Goal: Transaction & Acquisition: Subscribe to service/newsletter

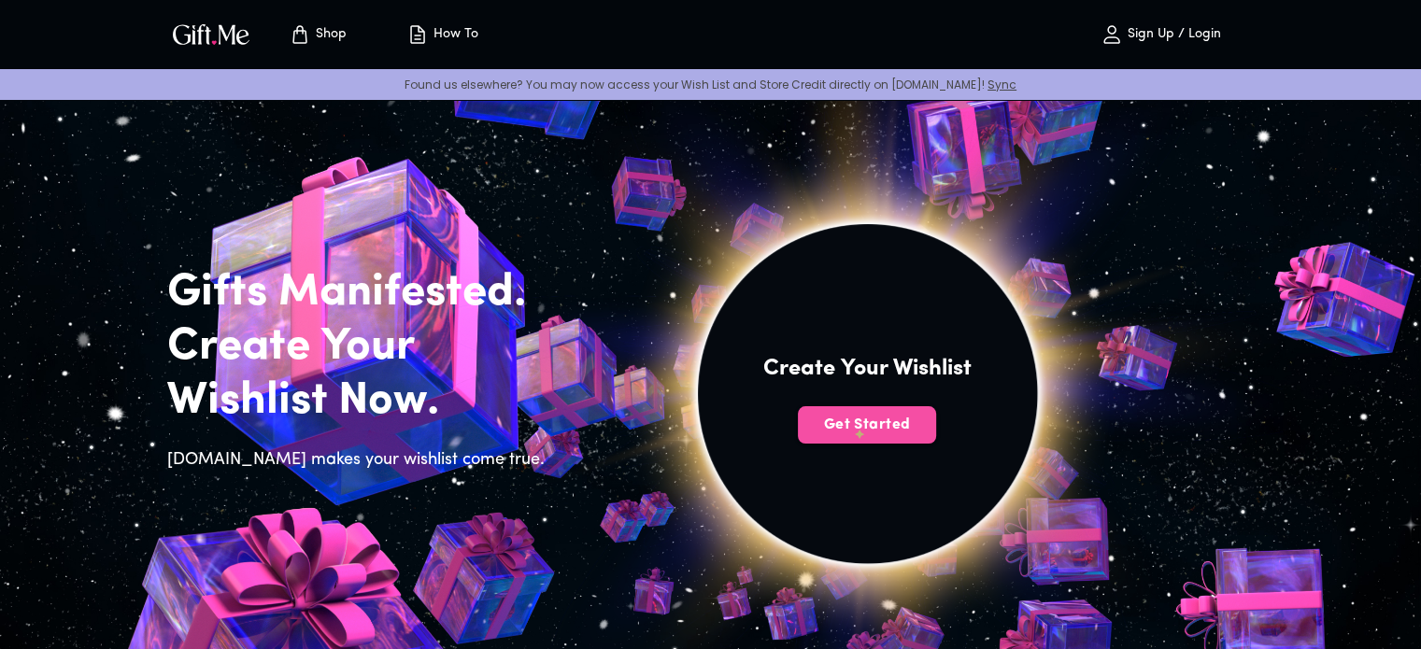
click at [854, 423] on span "Get Started" at bounding box center [867, 425] width 138 height 21
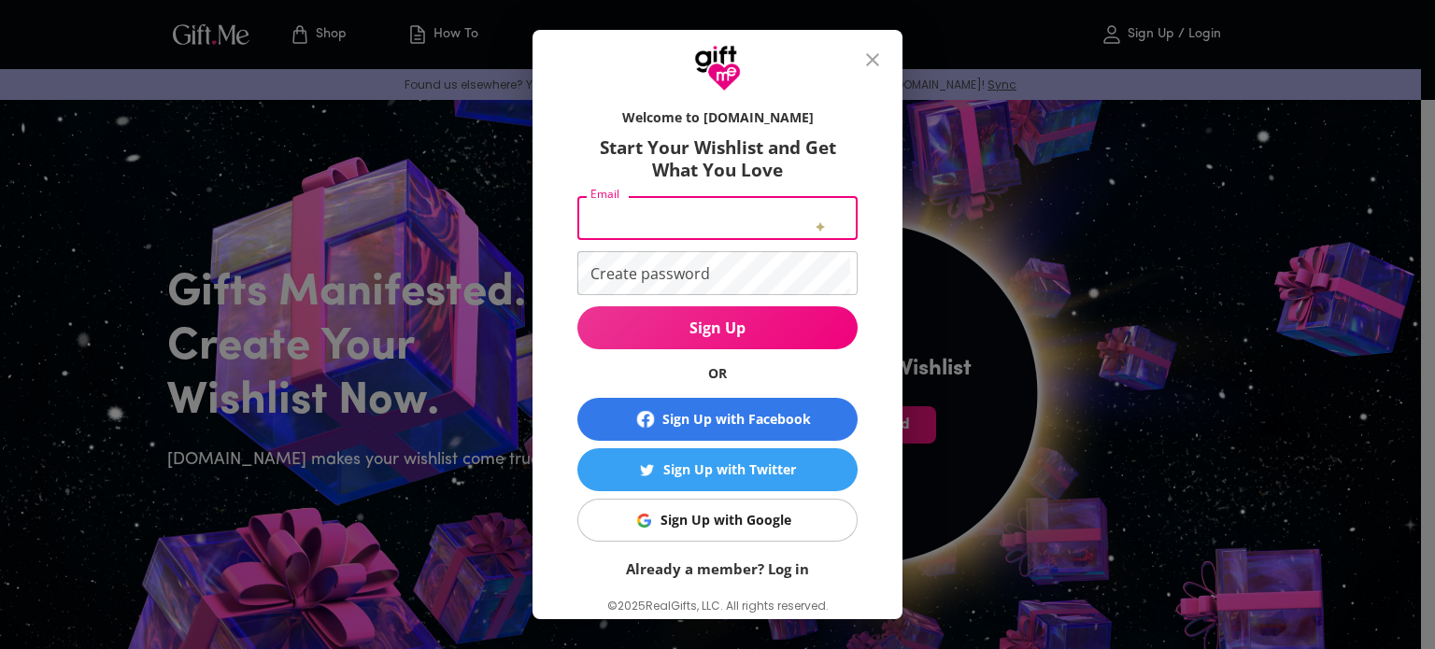
click at [815, 218] on input "Email" at bounding box center [713, 218] width 273 height 44
type input "[EMAIL_ADDRESS][DOMAIN_NAME]"
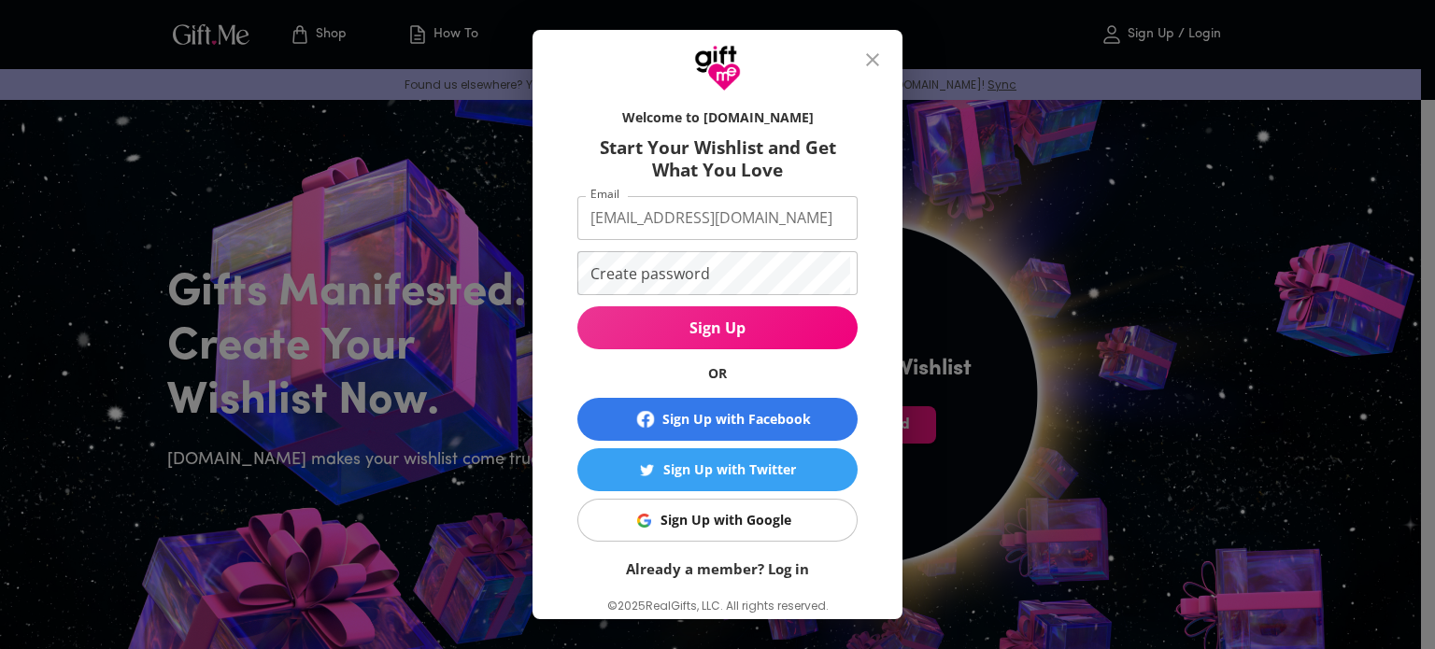
click at [534, 385] on div "Welcome to [DOMAIN_NAME] Start Your Wishlist and Get What You Love Email [EMAIL…" at bounding box center [717, 356] width 370 height 528
click at [546, 384] on div "Welcome to [DOMAIN_NAME] Start Your Wishlist and Get What You Love Email [EMAIL…" at bounding box center [717, 356] width 370 height 528
click at [649, 528] on span "Sign Up with Google" at bounding box center [714, 520] width 257 height 21
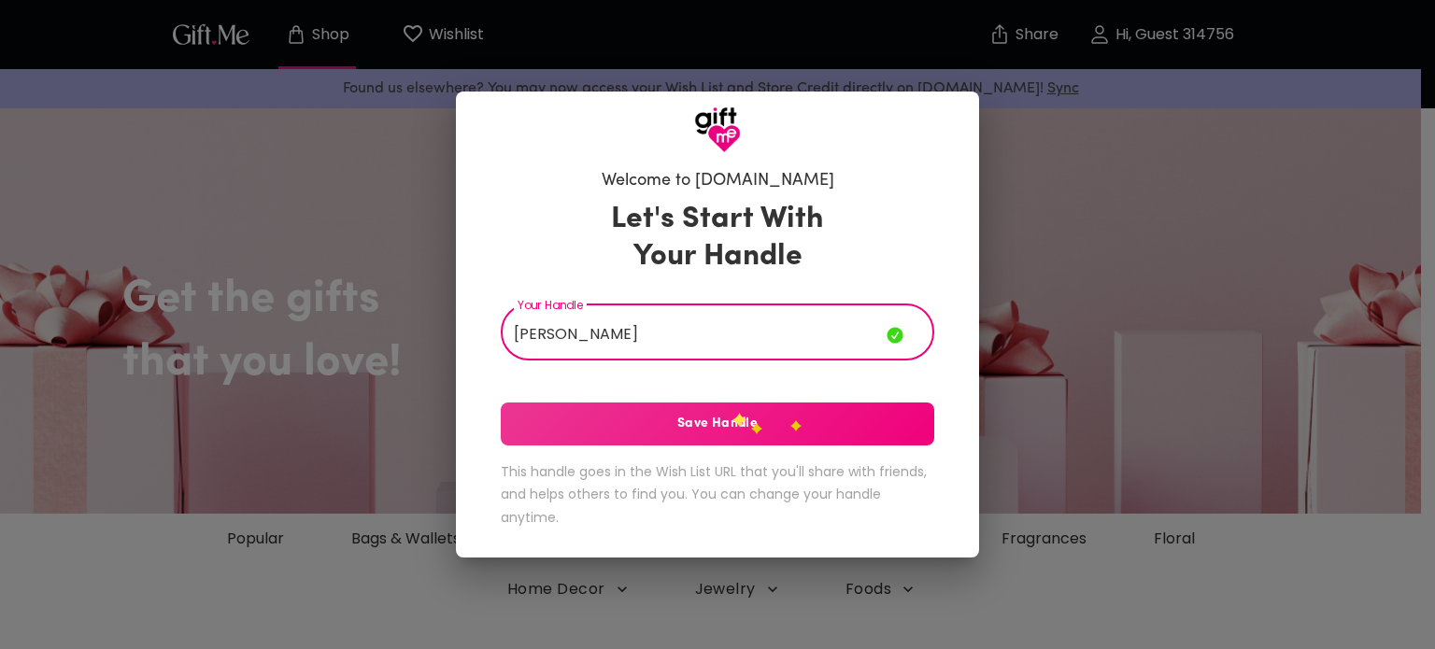
type input "[PERSON_NAME]"
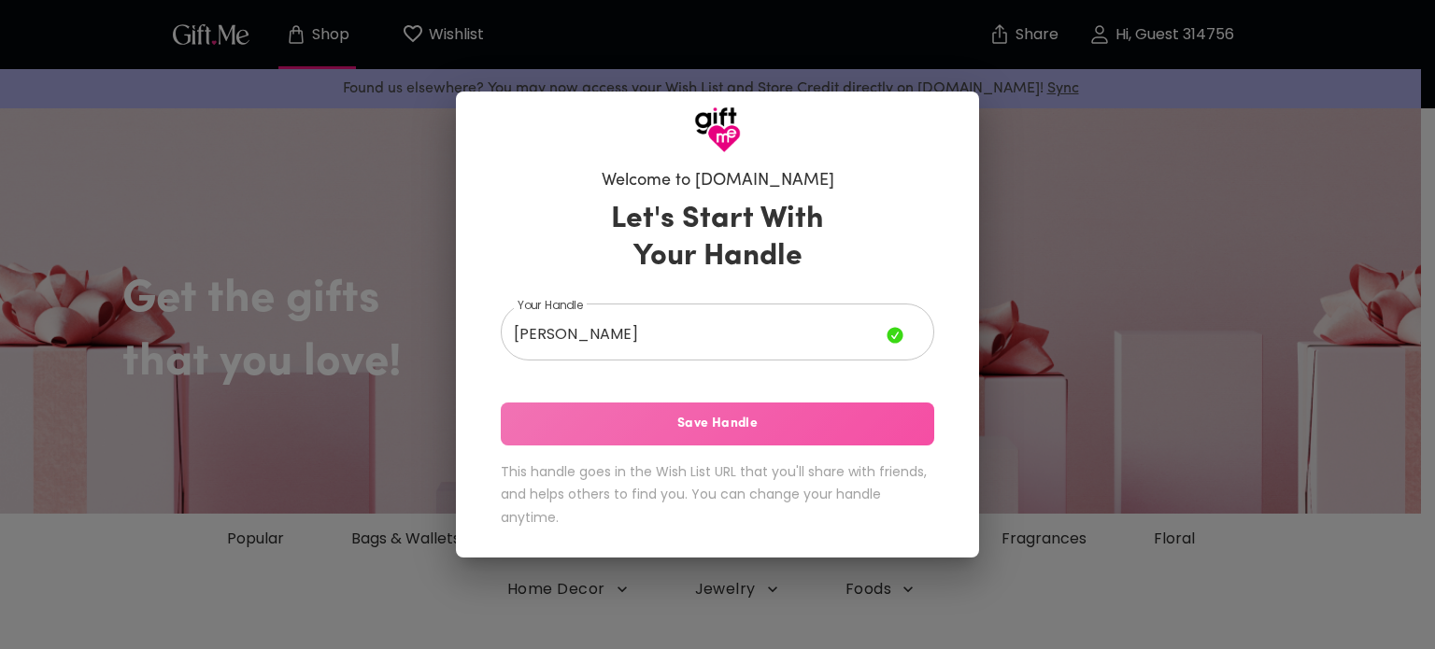
click at [732, 413] on button "Save Handle" at bounding box center [717, 424] width 433 height 43
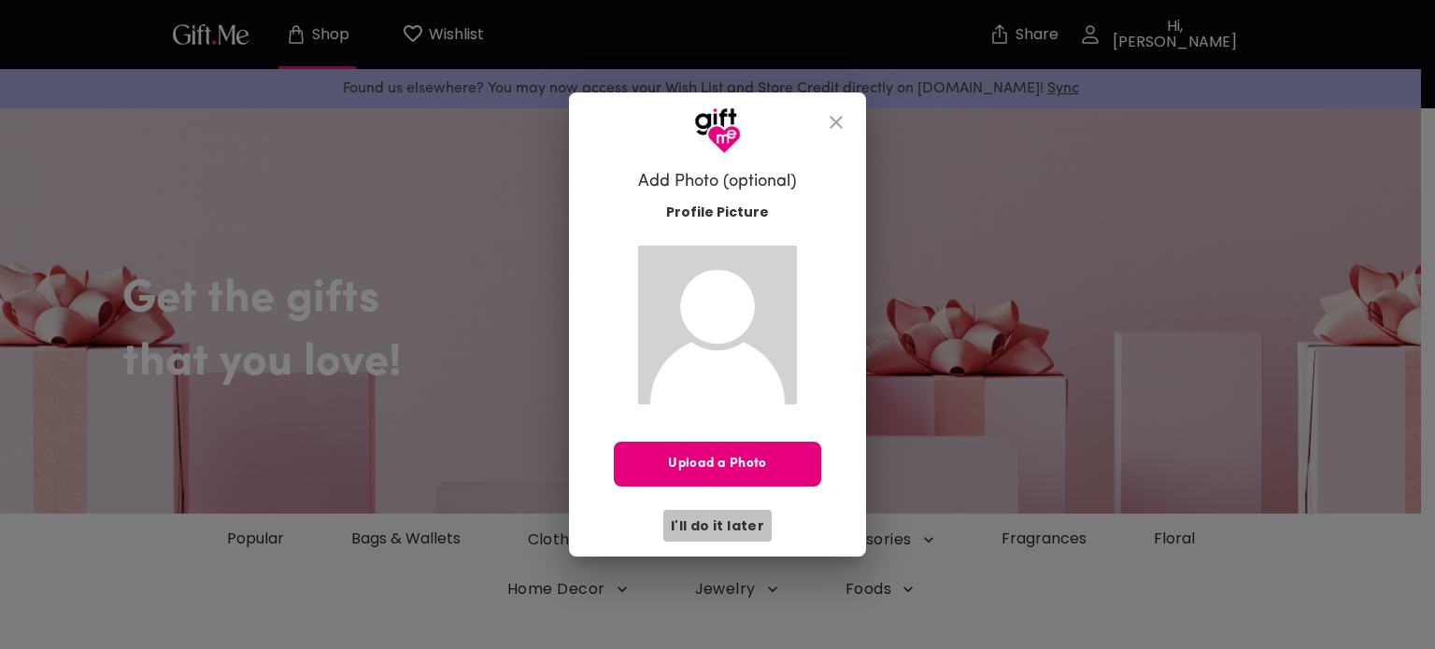
click at [726, 526] on span "I'll do it later" at bounding box center [717, 526] width 93 height 21
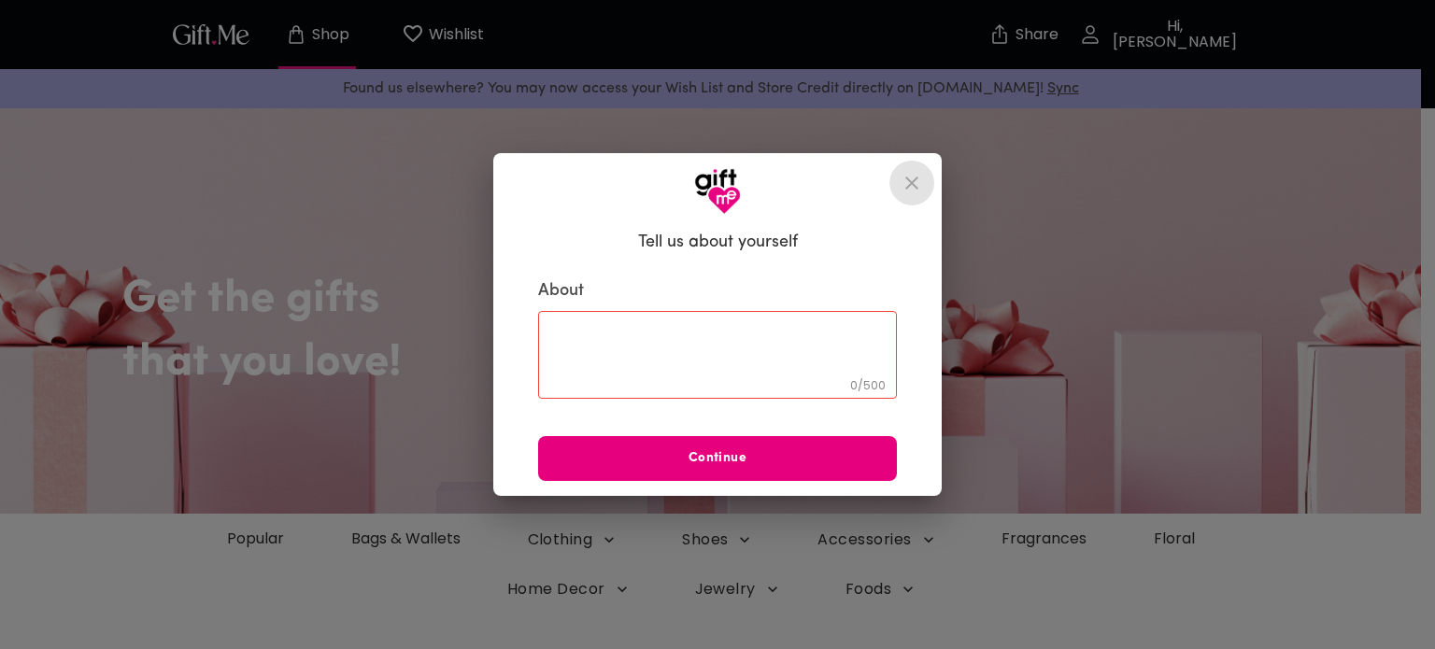
click at [918, 174] on icon "close" at bounding box center [911, 183] width 22 height 22
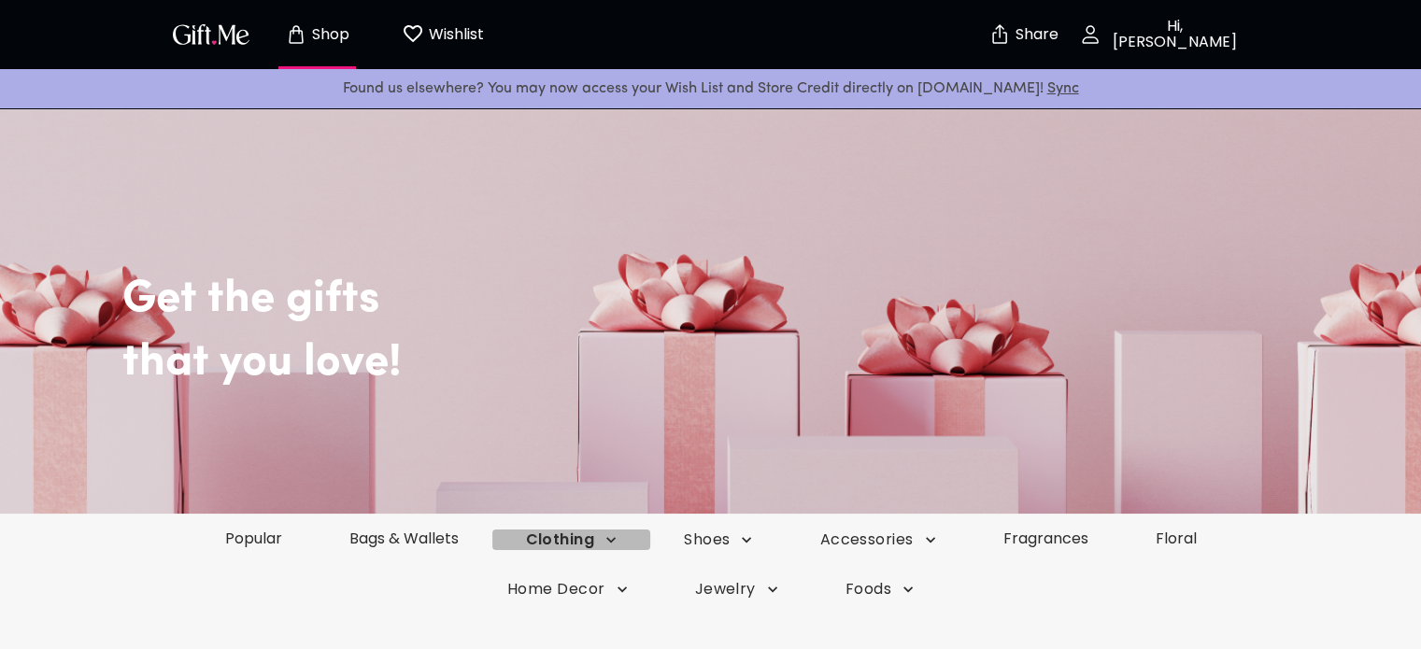
click at [552, 540] on span "Clothing" at bounding box center [572, 540] width 92 height 21
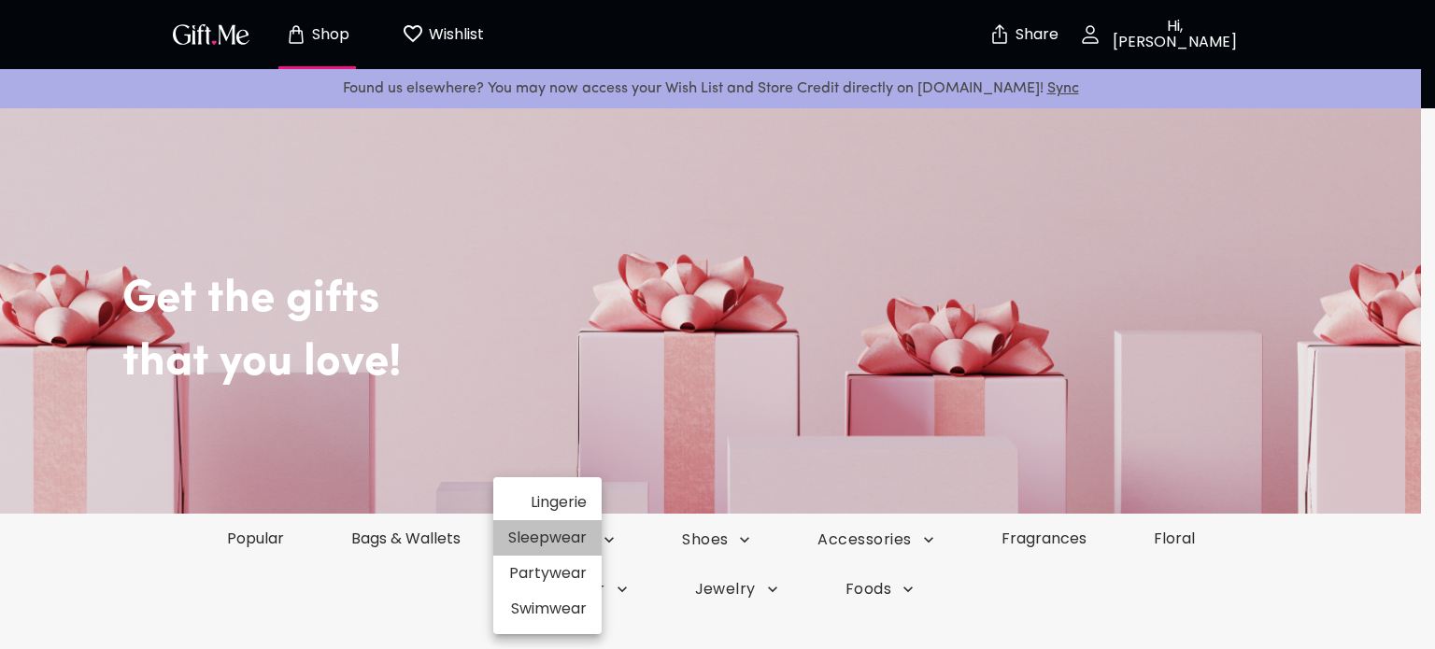
click at [575, 520] on li "Sleepwear" at bounding box center [547, 537] width 108 height 35
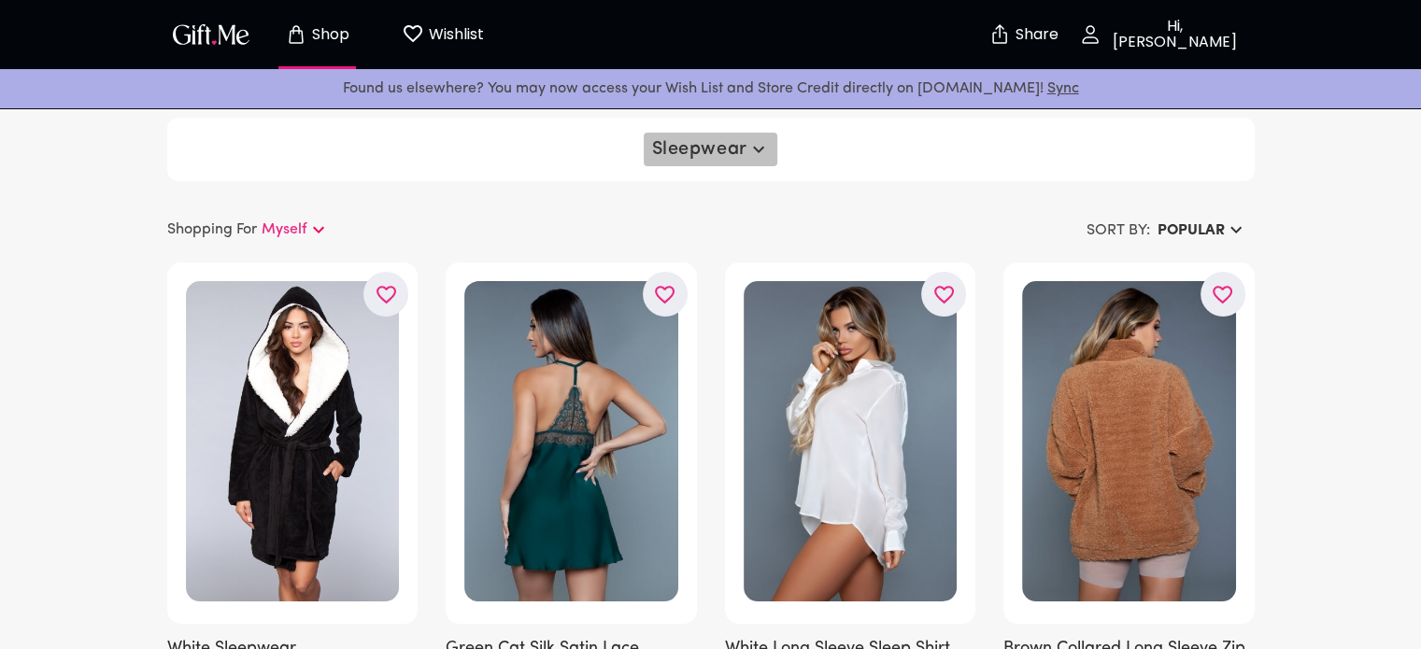
click at [699, 139] on span "Sleepwear" at bounding box center [710, 149] width 118 height 22
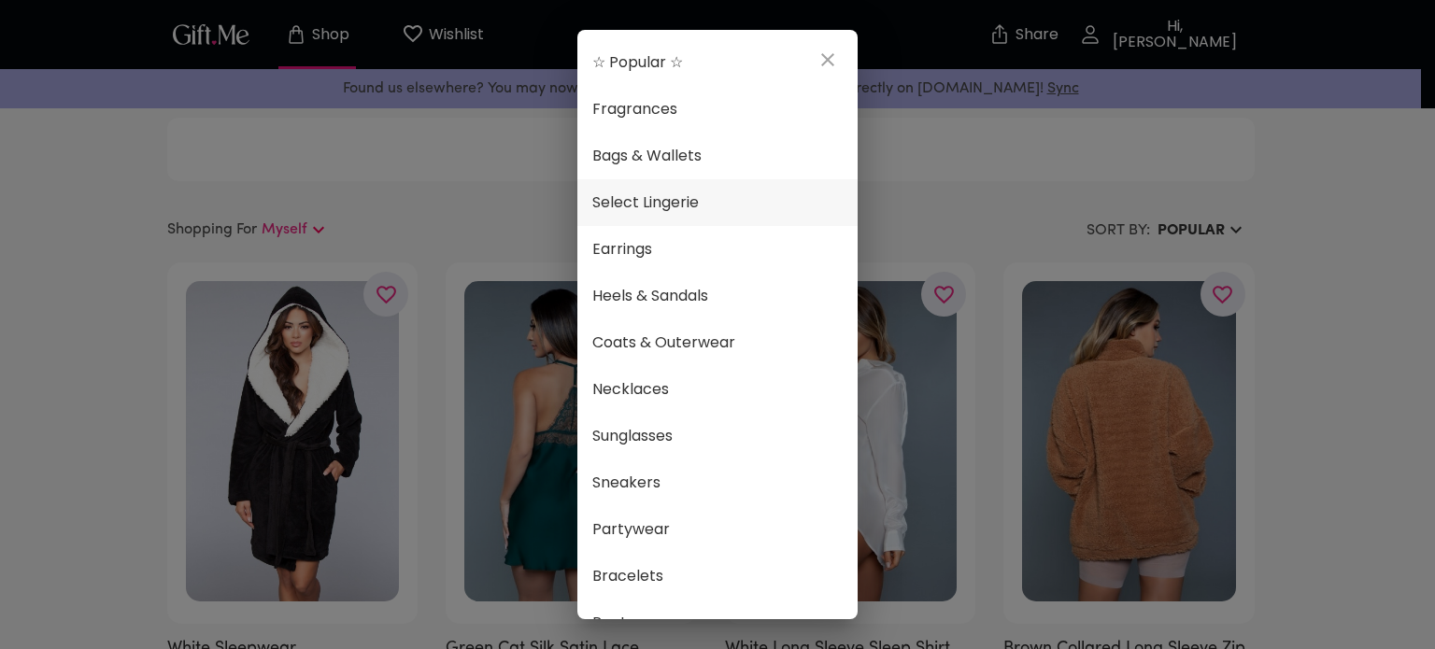
click at [682, 186] on li "Select Lingerie" at bounding box center [717, 202] width 280 height 47
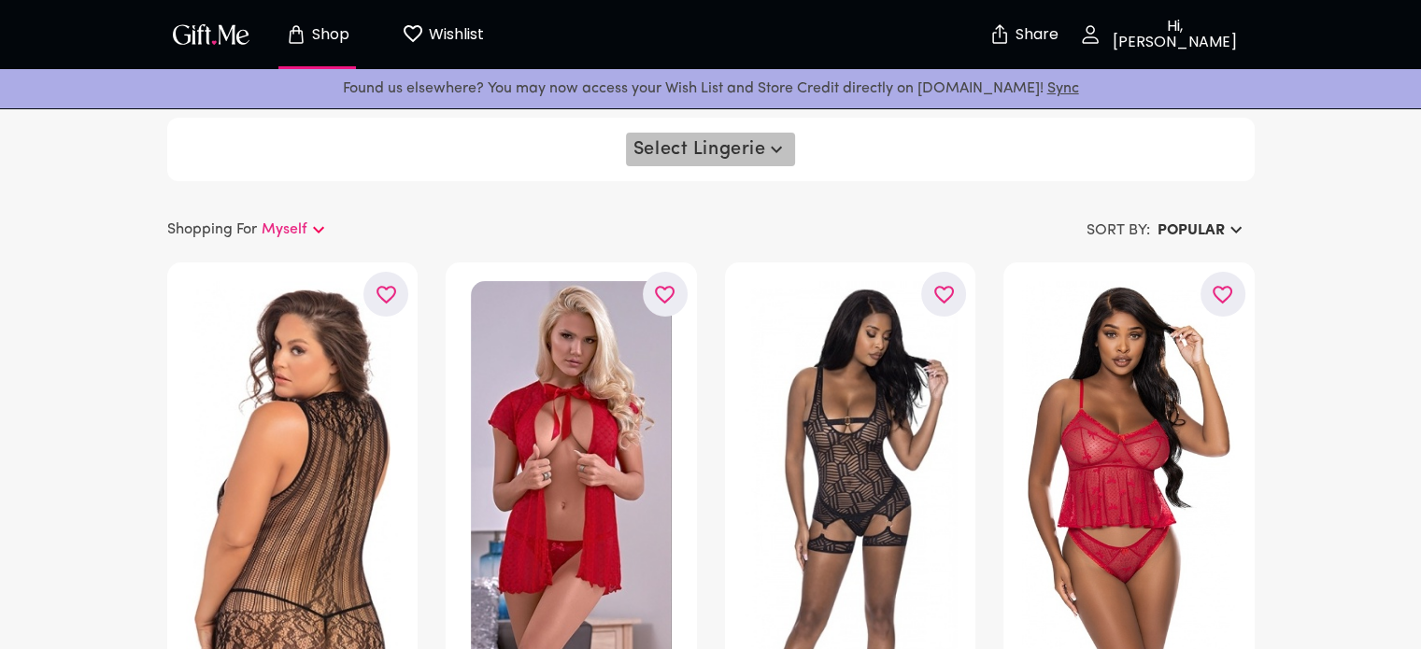
click at [698, 144] on span "Select Lingerie" at bounding box center [710, 149] width 155 height 22
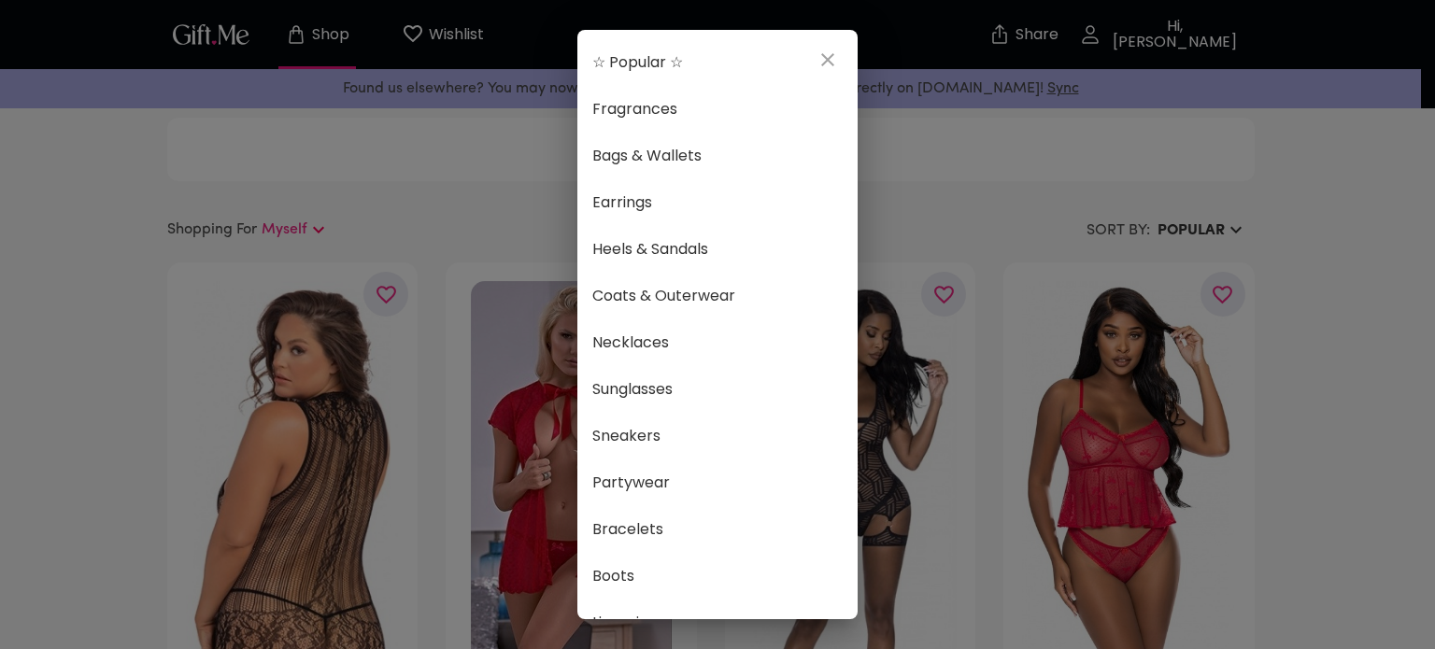
click at [401, 34] on div "☆ Popular ☆ Fragrances Bags & Wallets Earrings Heels & Sandals Coats & Outerwea…" at bounding box center [717, 324] width 1435 height 649
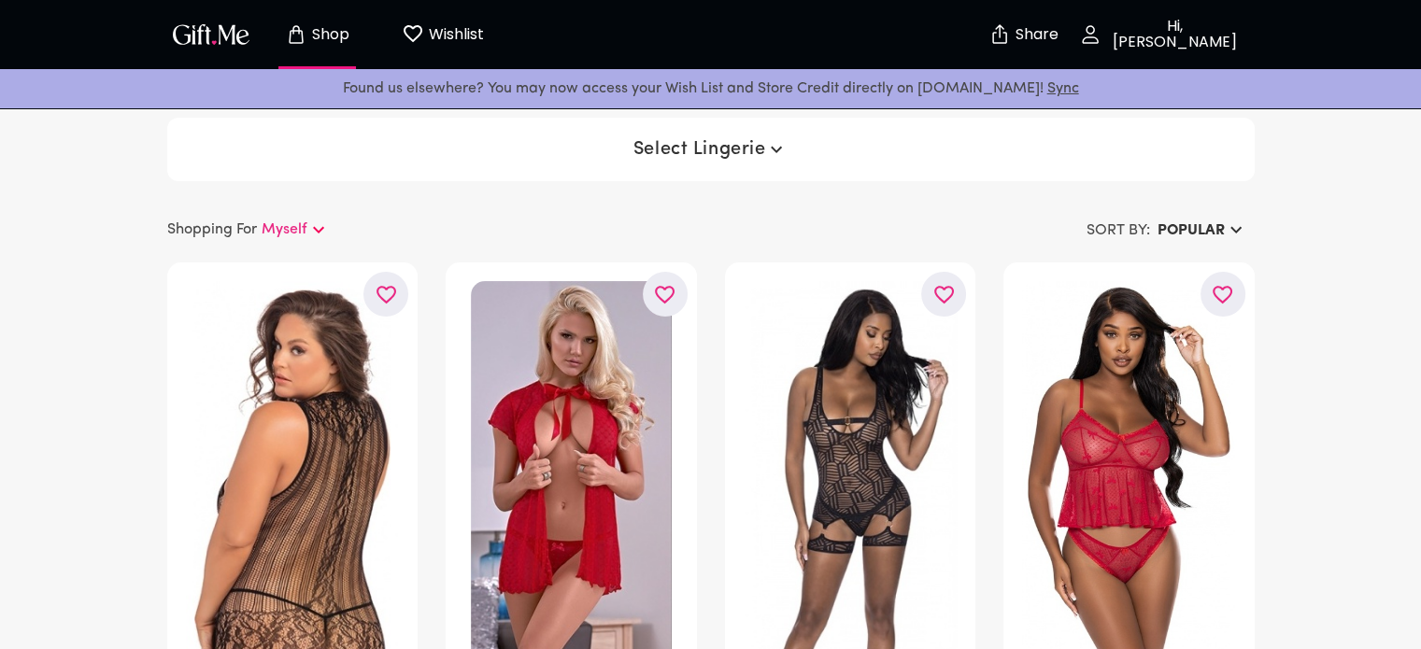
click at [402, 34] on icon "Wishlist page" at bounding box center [413, 33] width 22 height 22
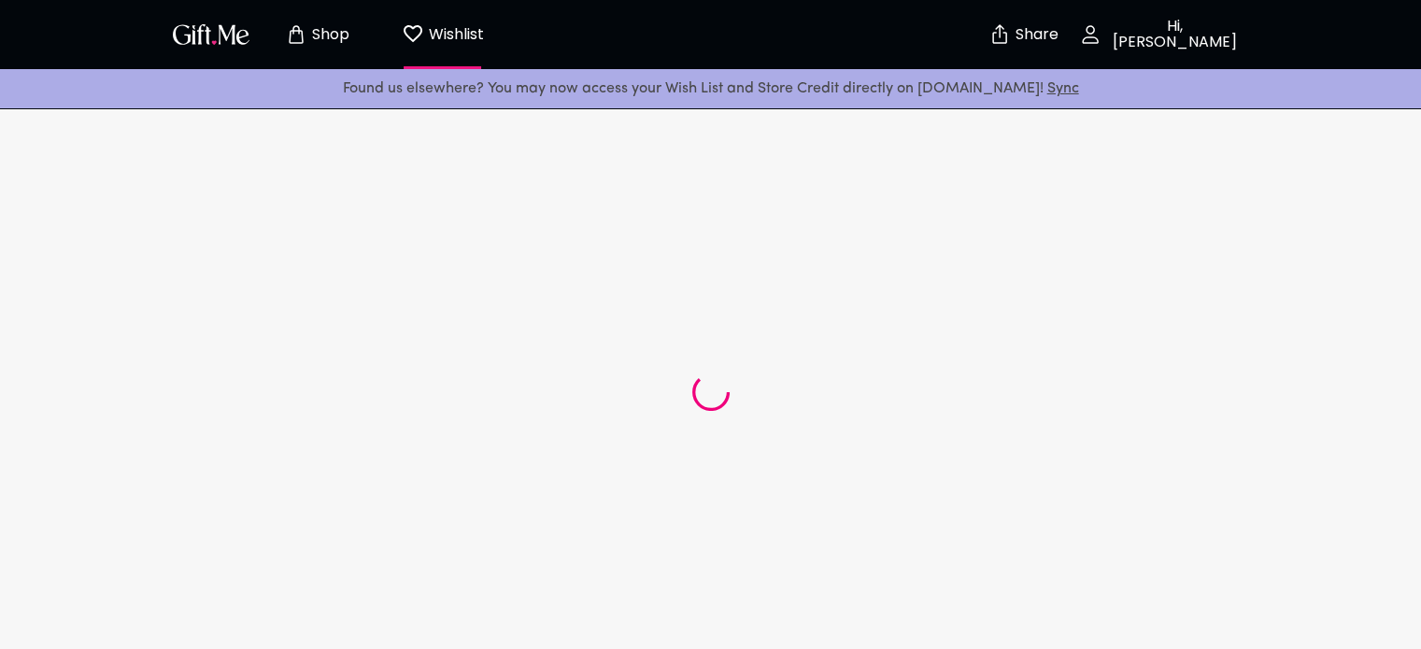
click at [402, 34] on icon "Wishlist page" at bounding box center [413, 33] width 22 height 22
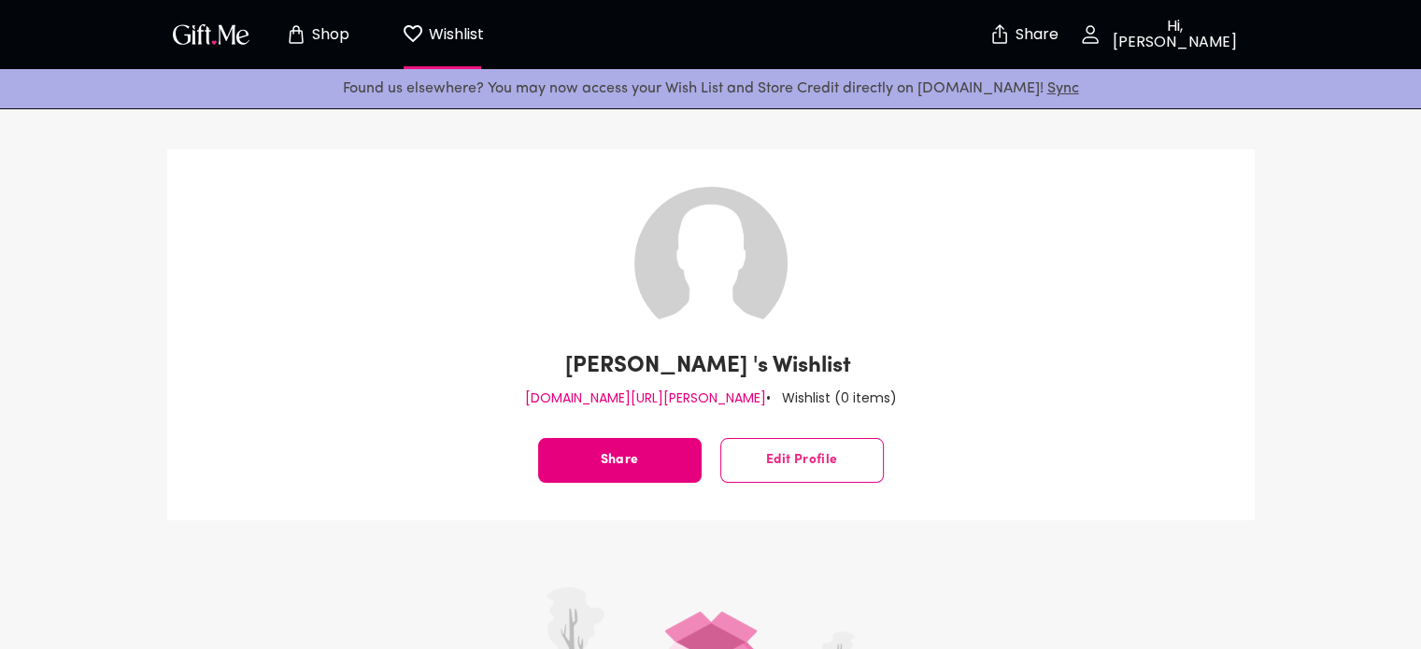
click at [360, 41] on span "Shop" at bounding box center [317, 34] width 103 height 22
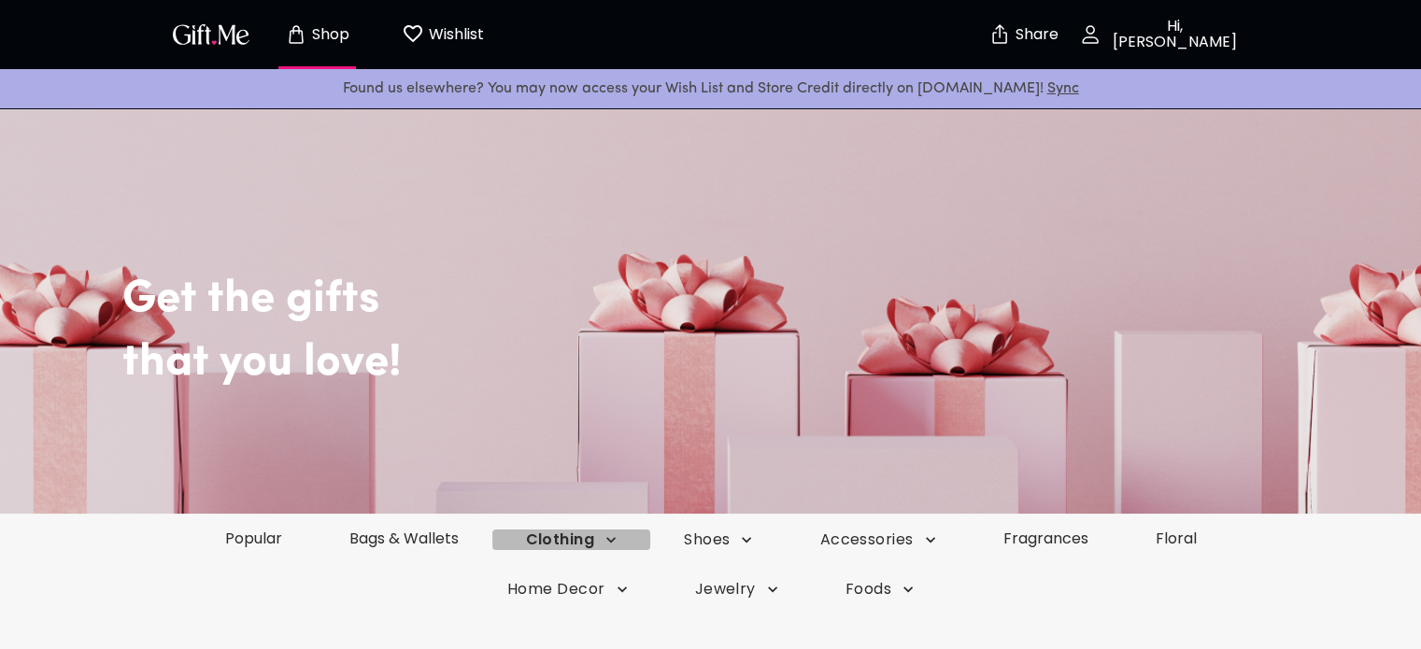
click at [560, 539] on span "Clothing" at bounding box center [572, 540] width 92 height 21
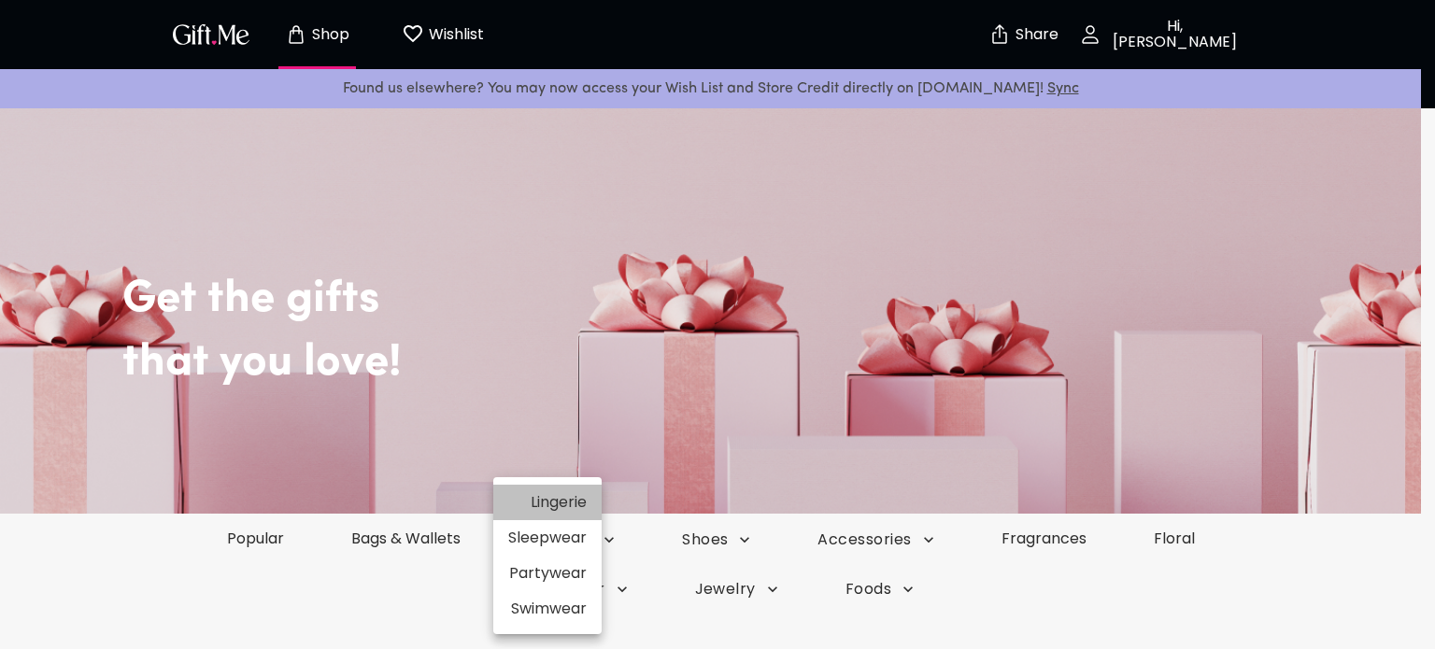
click at [548, 506] on li "Lingerie" at bounding box center [547, 502] width 108 height 35
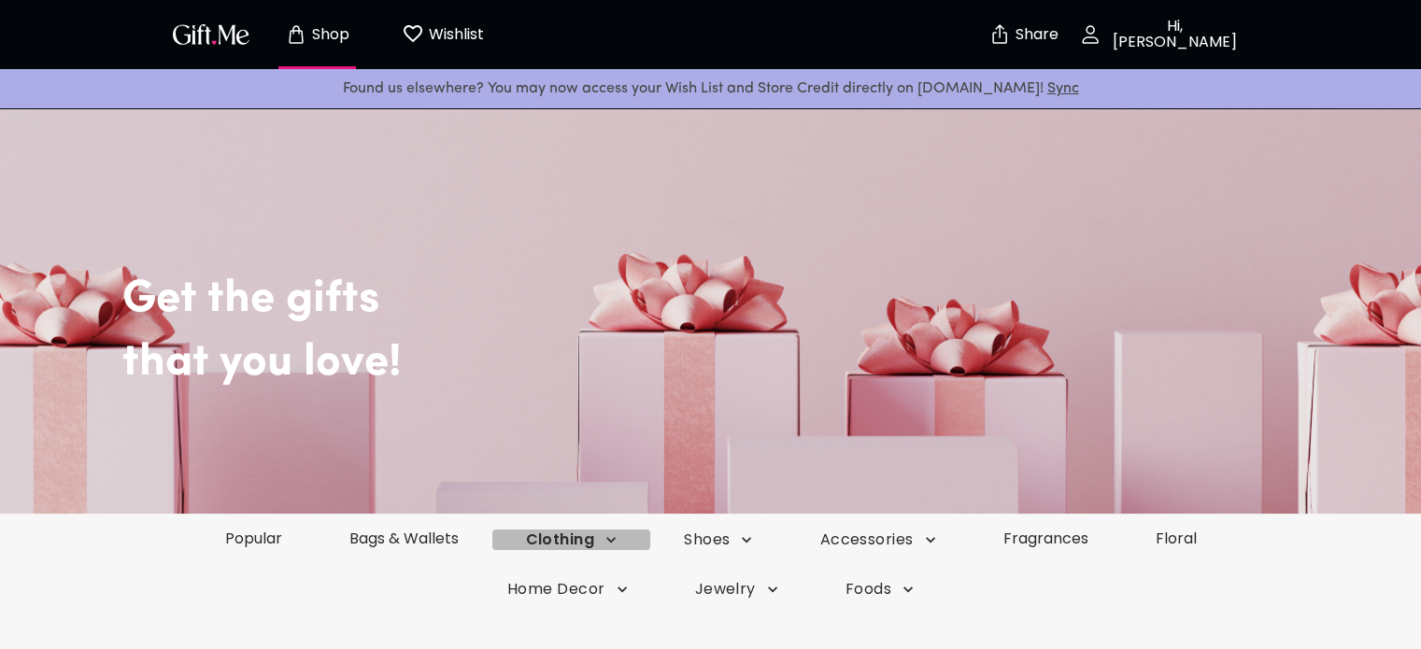
click at [599, 545] on span "Clothing" at bounding box center [572, 540] width 92 height 21
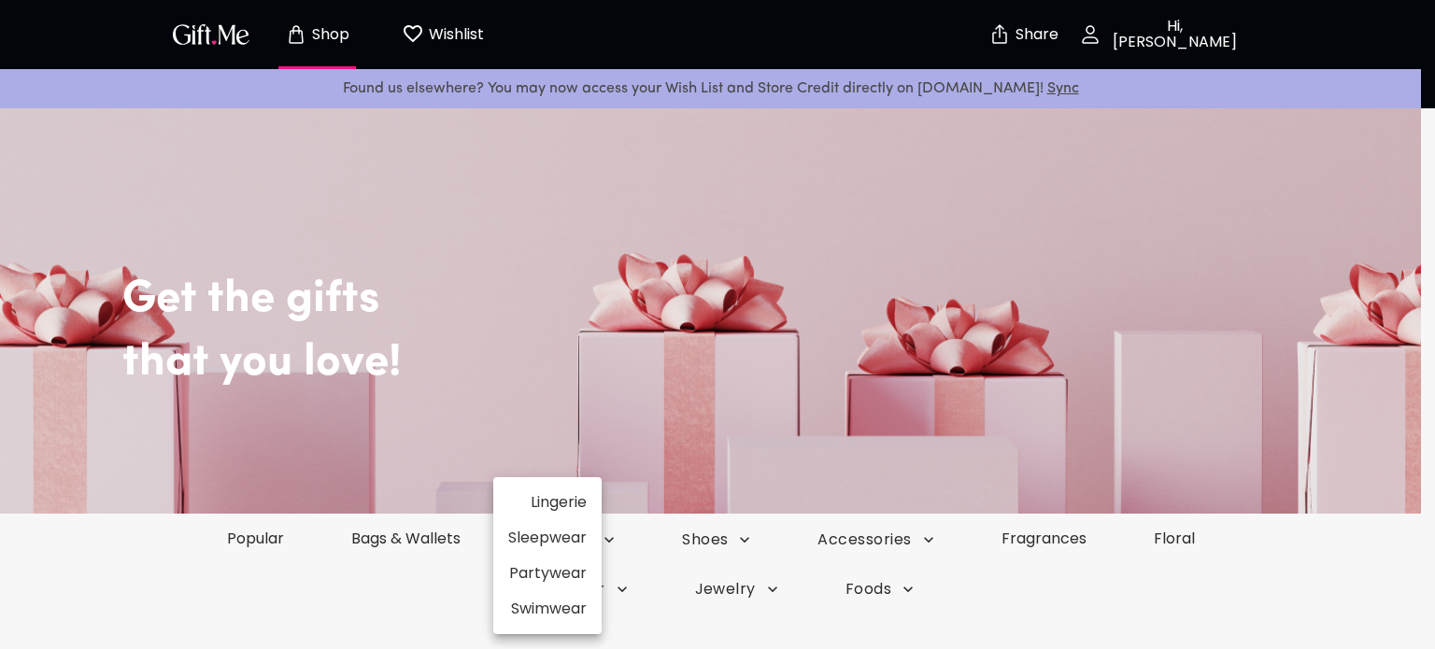
click at [836, 552] on div at bounding box center [717, 324] width 1435 height 649
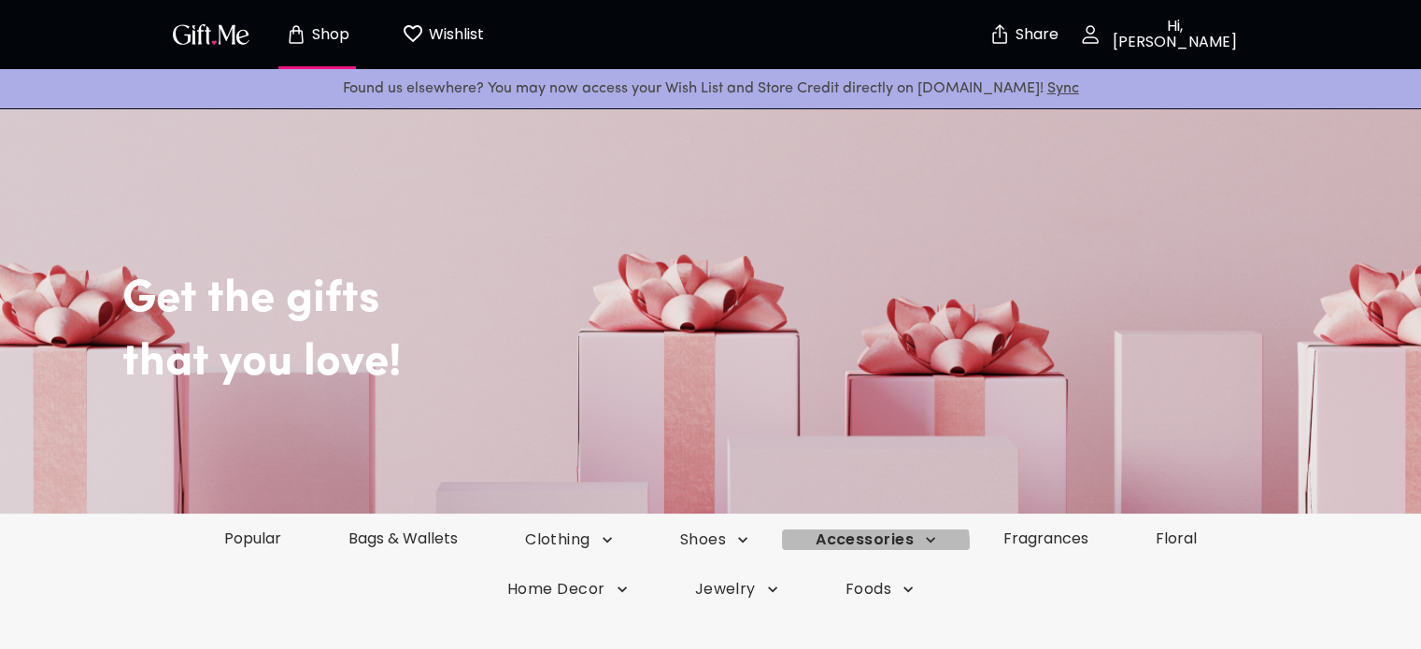
click at [836, 548] on span "Accessories" at bounding box center [875, 540] width 120 height 21
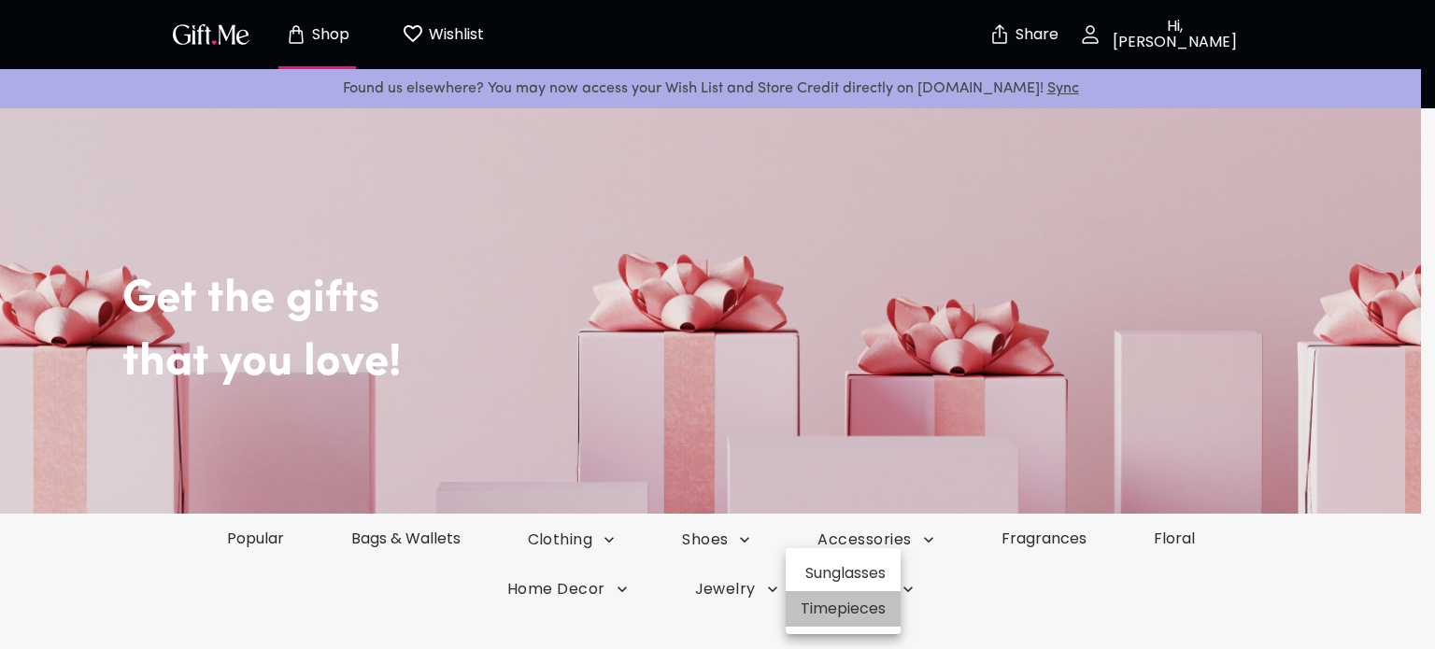
click at [844, 604] on li "Timepieces" at bounding box center [843, 608] width 115 height 35
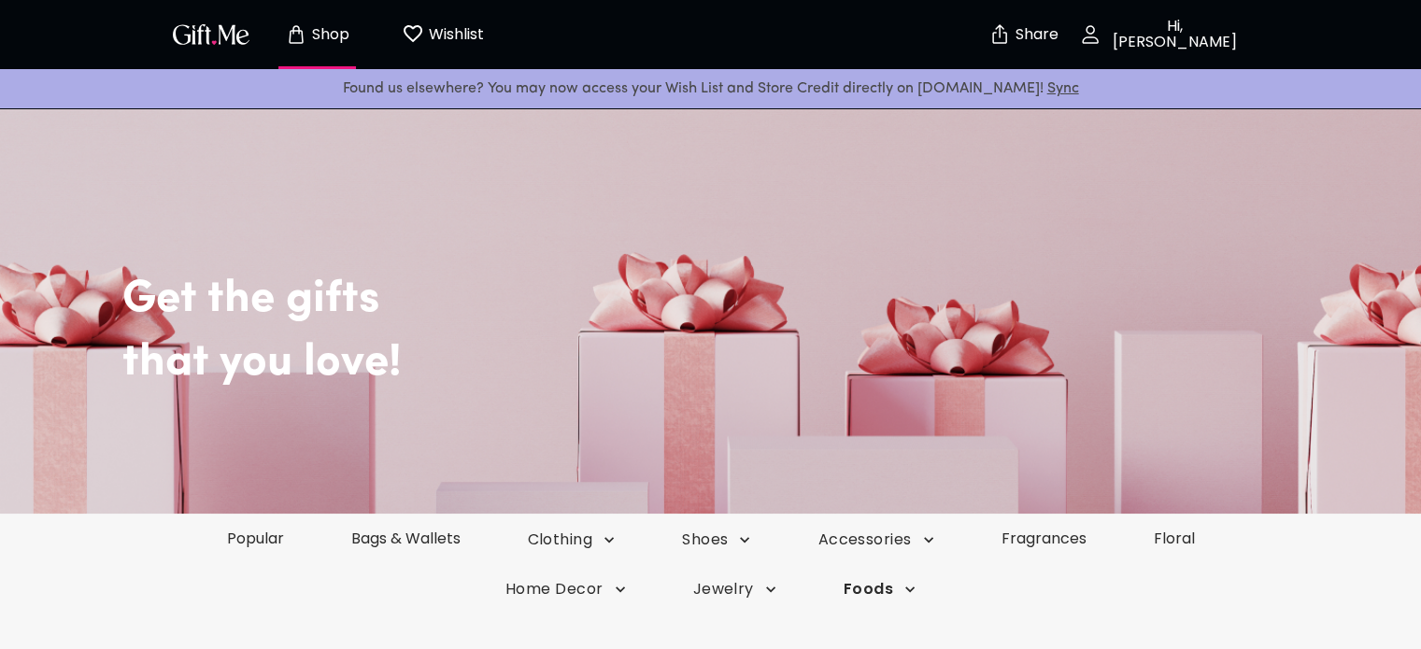
click at [866, 595] on span "Foods" at bounding box center [879, 589] width 72 height 21
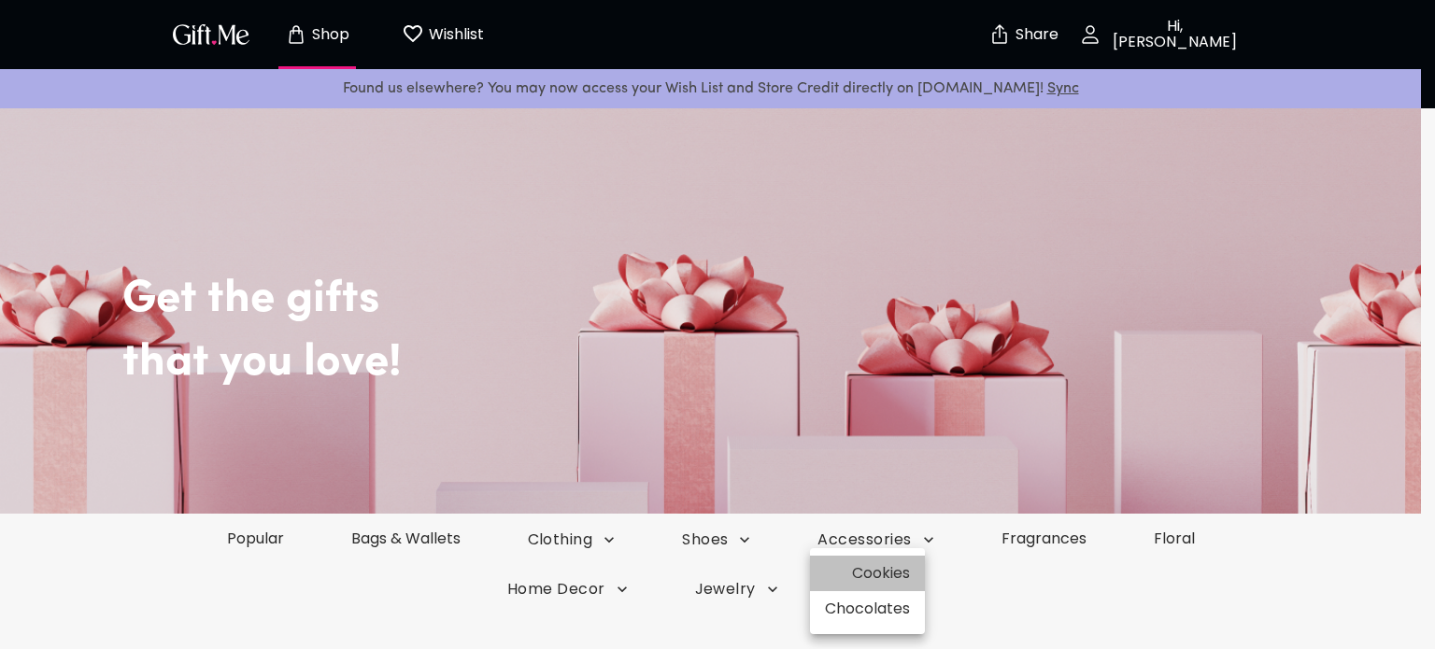
click at [885, 567] on li "Cookies" at bounding box center [867, 573] width 115 height 35
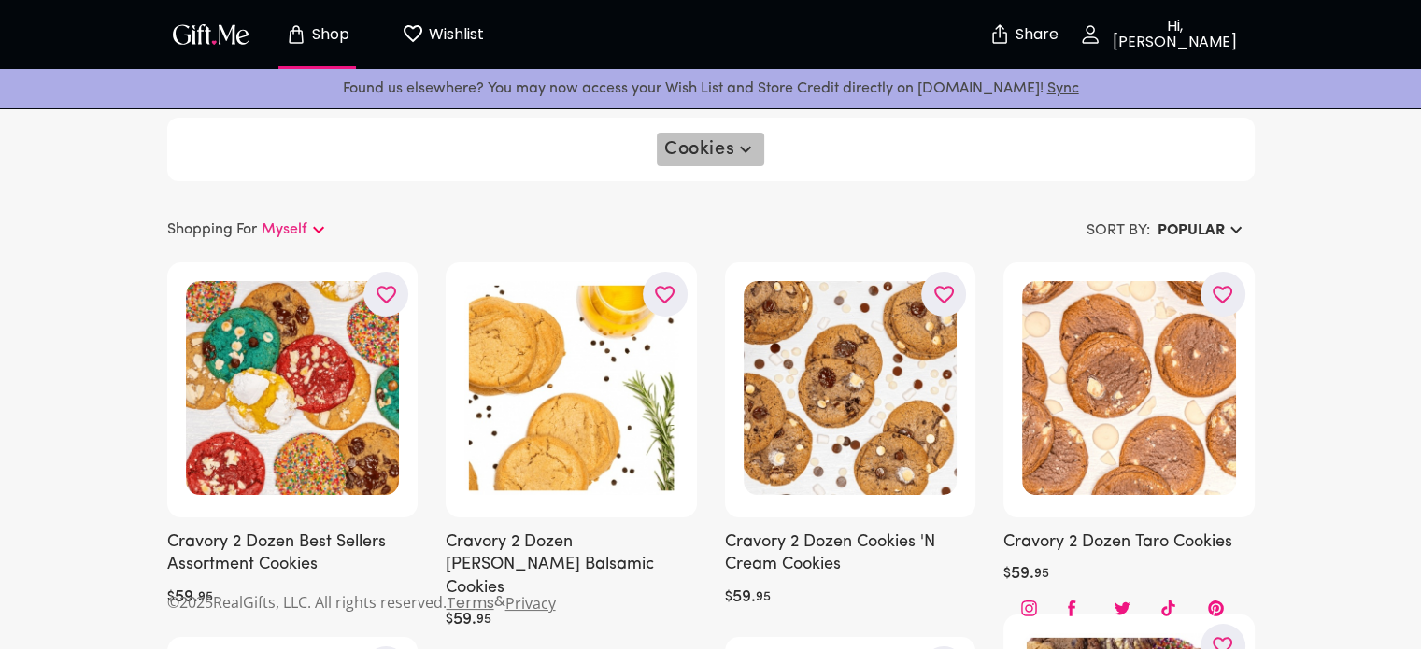
click at [718, 157] on span "Cookies" at bounding box center [710, 149] width 92 height 22
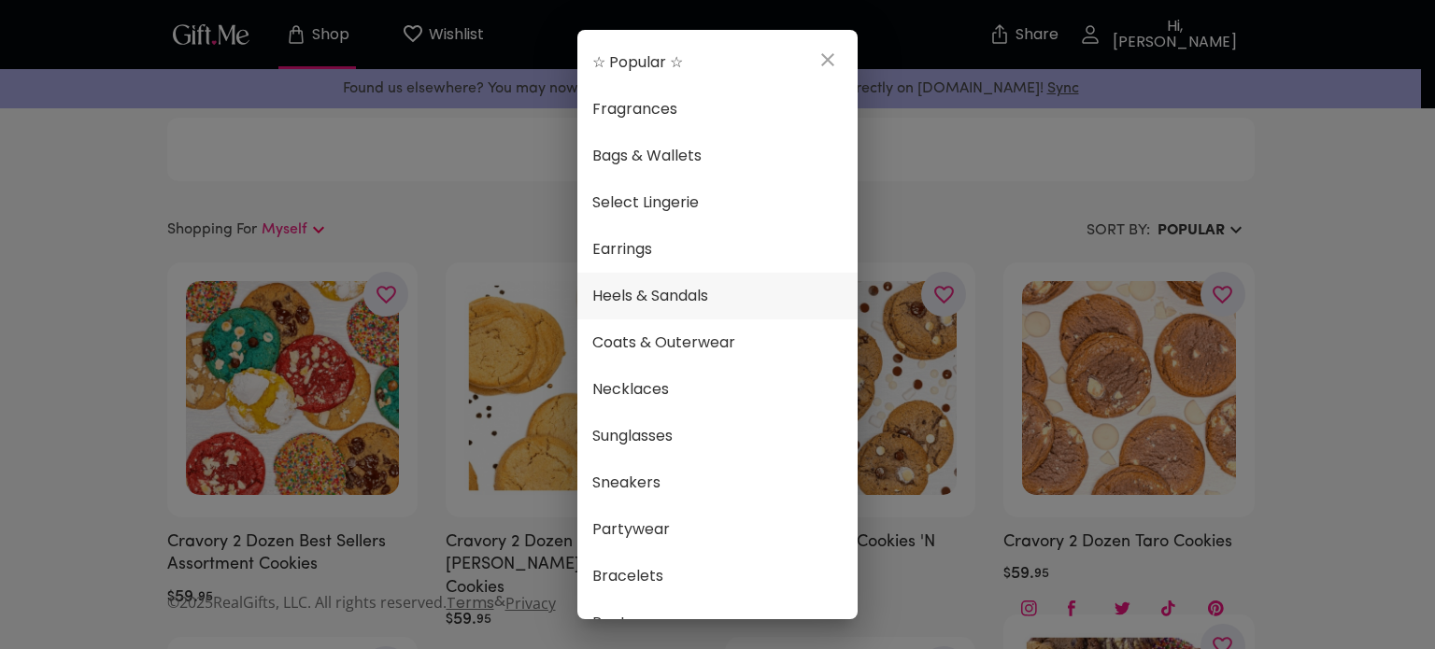
click at [684, 284] on span "Heels & Sandals" at bounding box center [717, 296] width 250 height 24
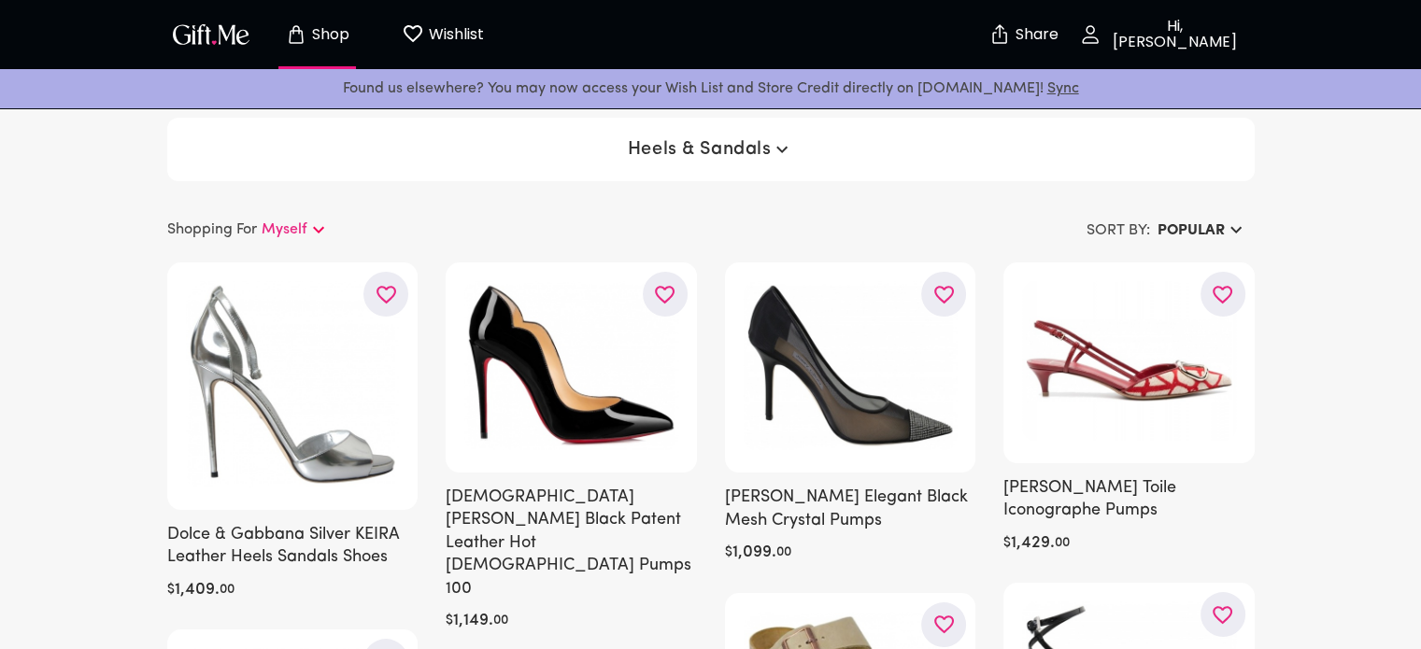
click at [284, 229] on p "Myself" at bounding box center [285, 230] width 46 height 22
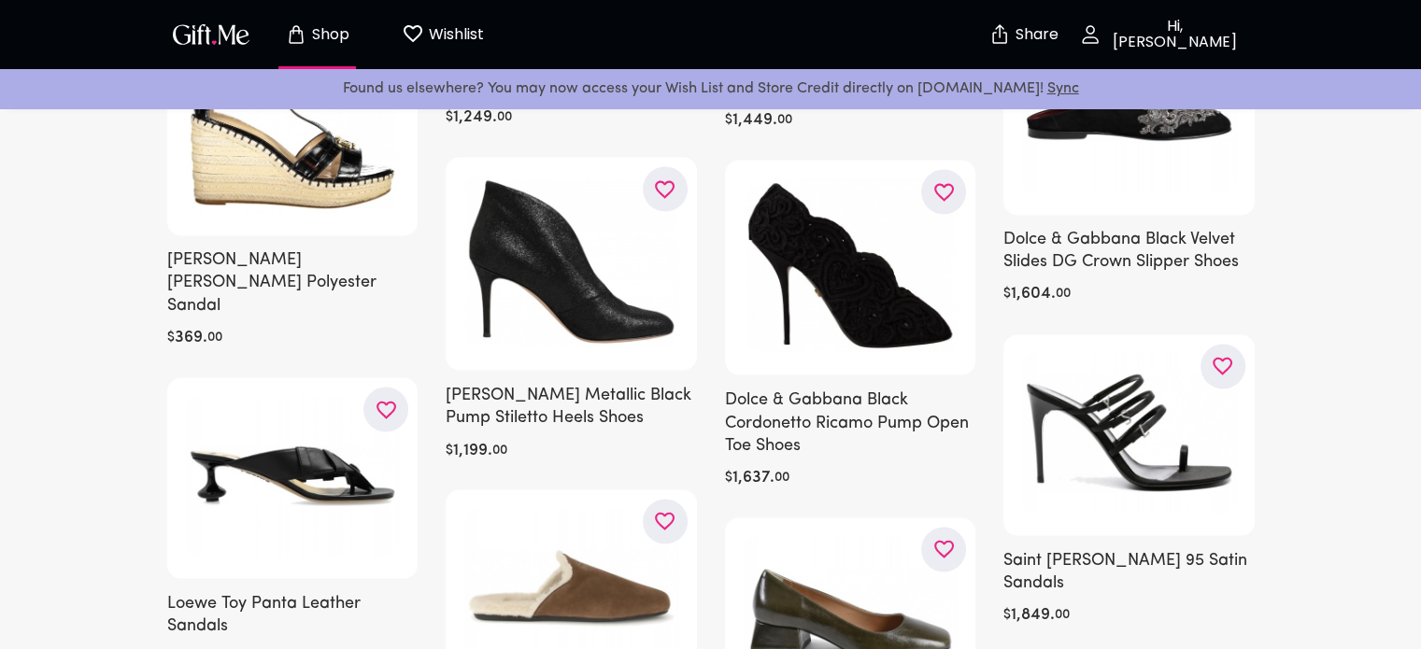
scroll to position [3236, 0]
